Goal: Information Seeking & Learning: Learn about a topic

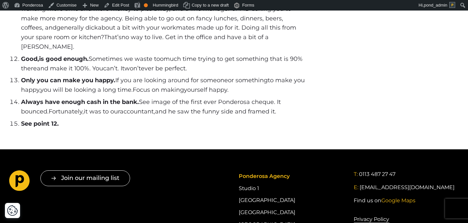
scroll to position [738, 0]
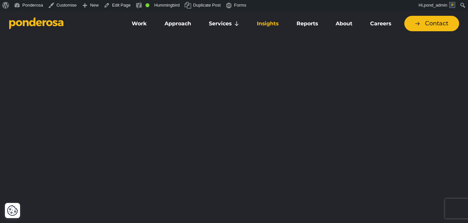
click at [275, 23] on link "Insights" at bounding box center [267, 24] width 37 height 14
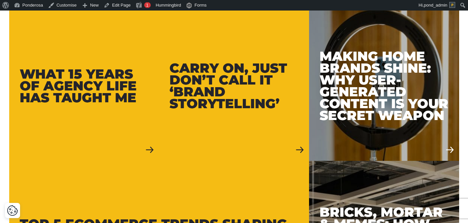
scroll to position [426, 0]
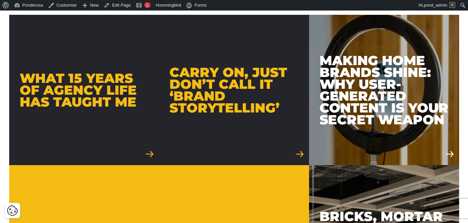
click at [95, 90] on div "What 15 Years of Agency Life Has Taught Me" at bounding box center [84, 89] width 129 height 35
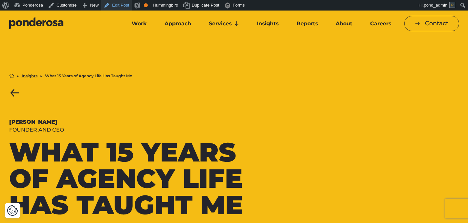
click at [121, 3] on link "Edit Post" at bounding box center [116, 5] width 31 height 11
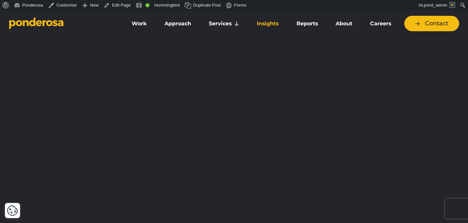
click at [279, 27] on link "Insights" at bounding box center [267, 24] width 37 height 14
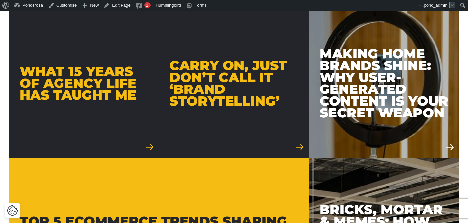
scroll to position [434, 0]
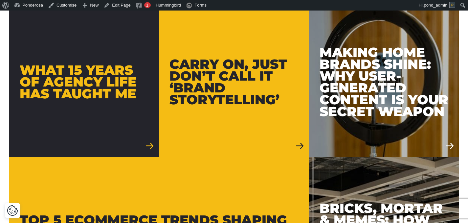
click at [231, 135] on link "Carry On, Just Don’t Call It ‘Brand Storytelling’" at bounding box center [234, 82] width 150 height 150
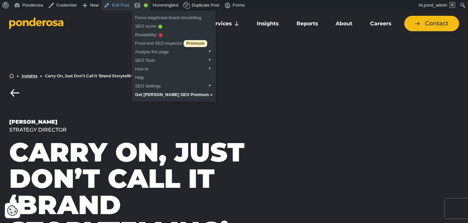
click at [124, 5] on link "Edit Post" at bounding box center [116, 5] width 31 height 11
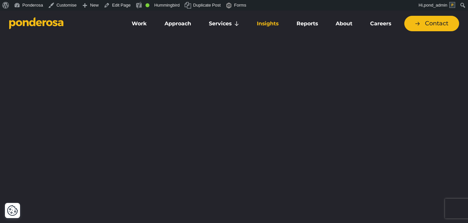
click at [276, 24] on link "Insights" at bounding box center [267, 24] width 37 height 14
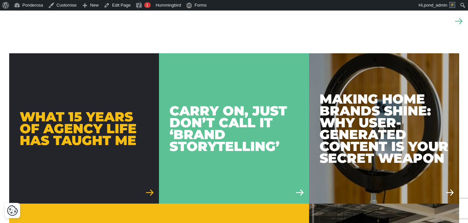
scroll to position [388, 0]
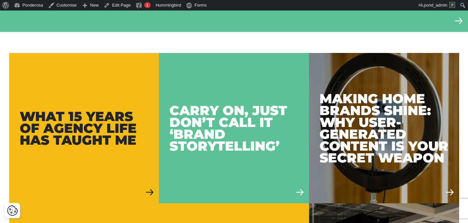
click at [115, 107] on link "What 15 Years of Agency Life Has Taught Me" at bounding box center [84, 128] width 150 height 150
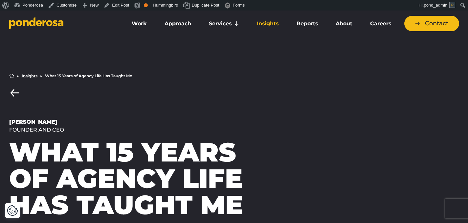
click at [275, 25] on link "Insights" at bounding box center [267, 24] width 37 height 14
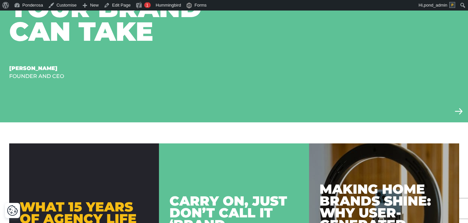
scroll to position [292, 0]
